Goal: Complete application form: Complete application form

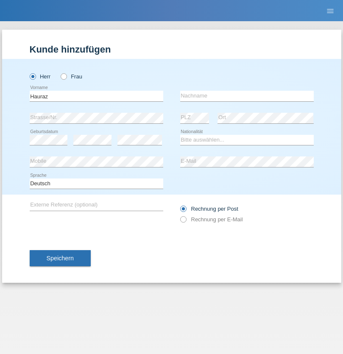
type input "Hauraz"
click at [247, 96] on input "text" at bounding box center [247, 96] width 134 height 11
type input "Namik"
select select "IR"
select select "C"
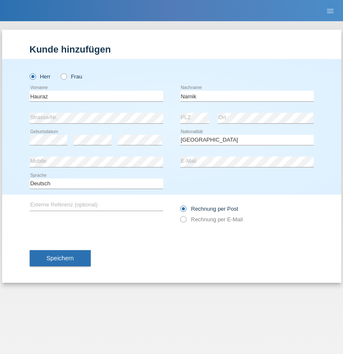
select select "15"
select select "08"
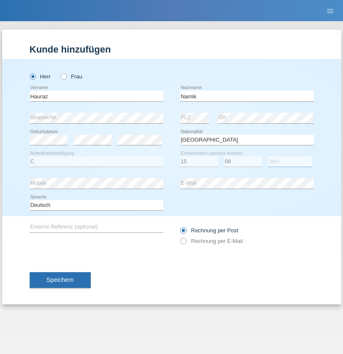
select select "2021"
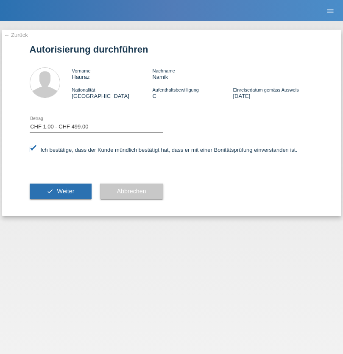
select select "1"
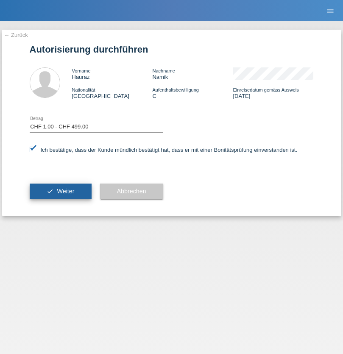
click at [60, 191] on span "Weiter" at bounding box center [65, 191] width 17 height 7
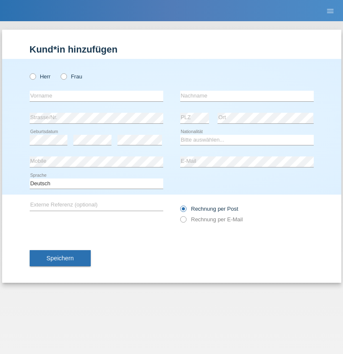
radio input "true"
click at [96, 96] on input "text" at bounding box center [97, 96] width 134 height 11
type input "Luis"
click at [247, 96] on input "text" at bounding box center [247, 96] width 134 height 11
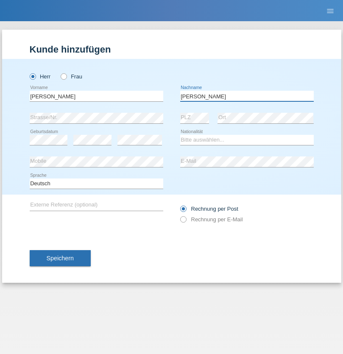
type input "Carvalho"
select select "CH"
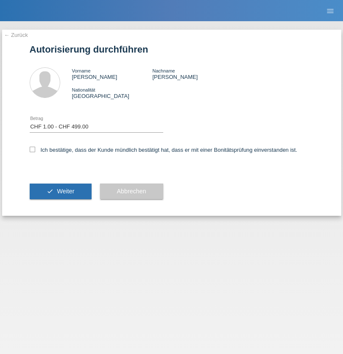
select select "1"
checkbox input "true"
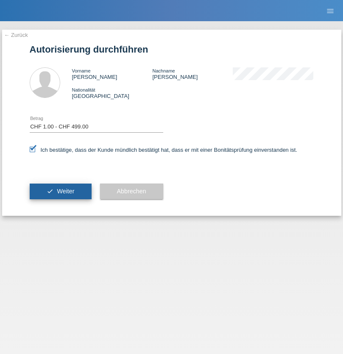
click at [60, 191] on span "Weiter" at bounding box center [65, 191] width 17 height 7
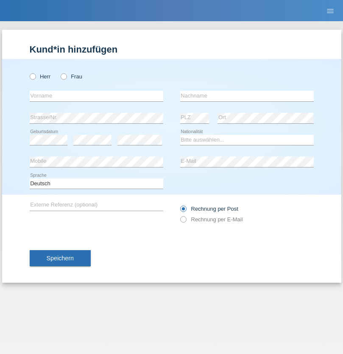
radio input "true"
click at [96, 96] on input "text" at bounding box center [97, 96] width 134 height 11
type input "[PERSON_NAME]"
click at [247, 96] on input "text" at bounding box center [247, 96] width 134 height 11
type input "Brechbühl"
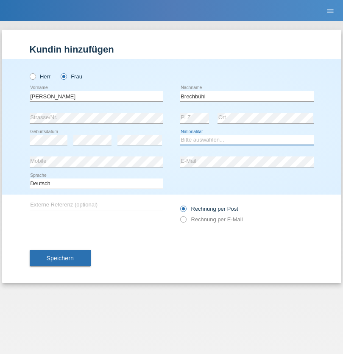
select select "CH"
